Goal: Transaction & Acquisition: Download file/media

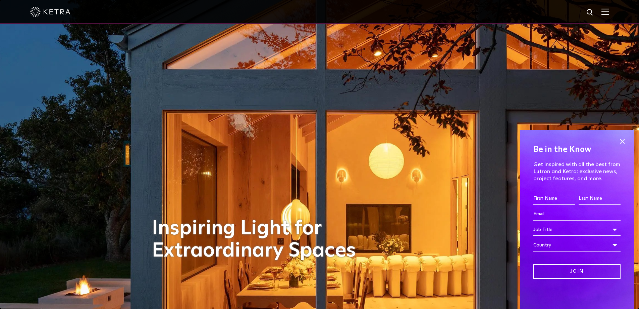
click at [609, 12] on img at bounding box center [605, 11] width 7 height 6
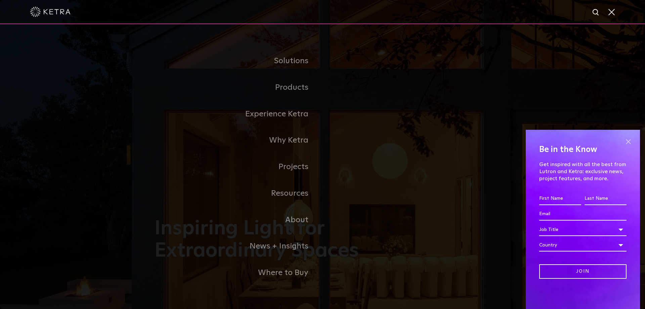
click at [628, 141] on span at bounding box center [628, 141] width 10 height 10
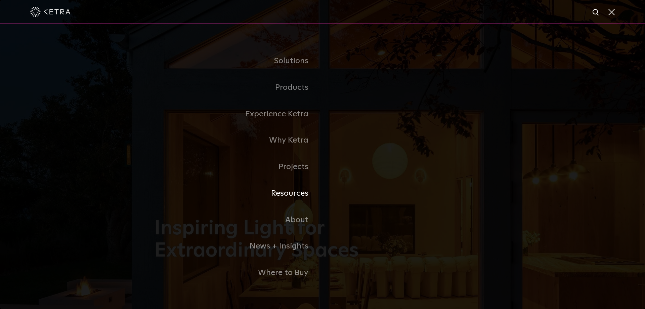
click at [281, 188] on link "Resources" at bounding box center [238, 193] width 168 height 27
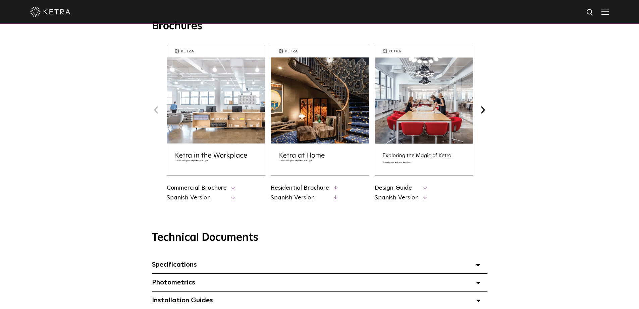
click at [230, 188] on span at bounding box center [232, 188] width 5 height 8
click at [294, 187] on link "Residential Brochure" at bounding box center [300, 188] width 59 height 6
click at [426, 187] on icon at bounding box center [426, 187] width 4 height 5
